Goal: Information Seeking & Learning: Learn about a topic

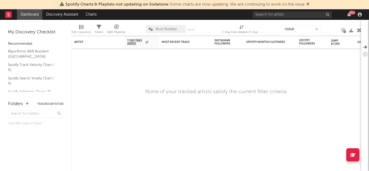
type input "oskar"
click at [281, 15] on input "text" at bounding box center [291, 14] width 79 height 7
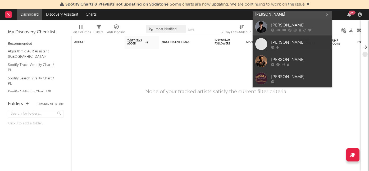
type input "[PERSON_NAME]"
click at [262, 25] on div at bounding box center [261, 27] width 12 height 12
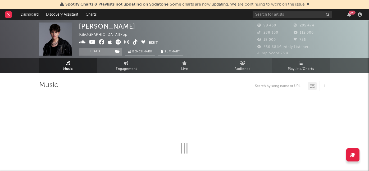
select select "6m"
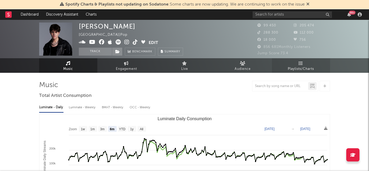
click at [297, 67] on span "Playlists/Charts" at bounding box center [300, 69] width 26 height 6
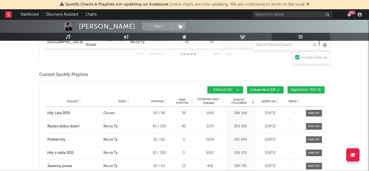
scroll to position [184, 0]
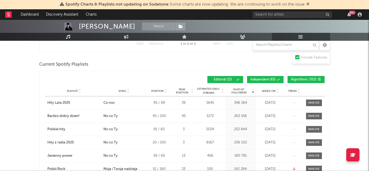
click at [268, 93] on div "Playlist City Song Position Peak Position Estimated Daily Streams Playlist Foll…" at bounding box center [185, 91] width 280 height 11
click at [269, 90] on span "Added On" at bounding box center [269, 90] width 14 height 3
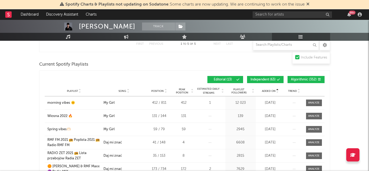
click at [269, 90] on span "Added On" at bounding box center [269, 90] width 14 height 3
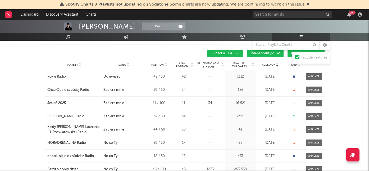
scroll to position [211, 0]
